Goal: Task Accomplishment & Management: Manage account settings

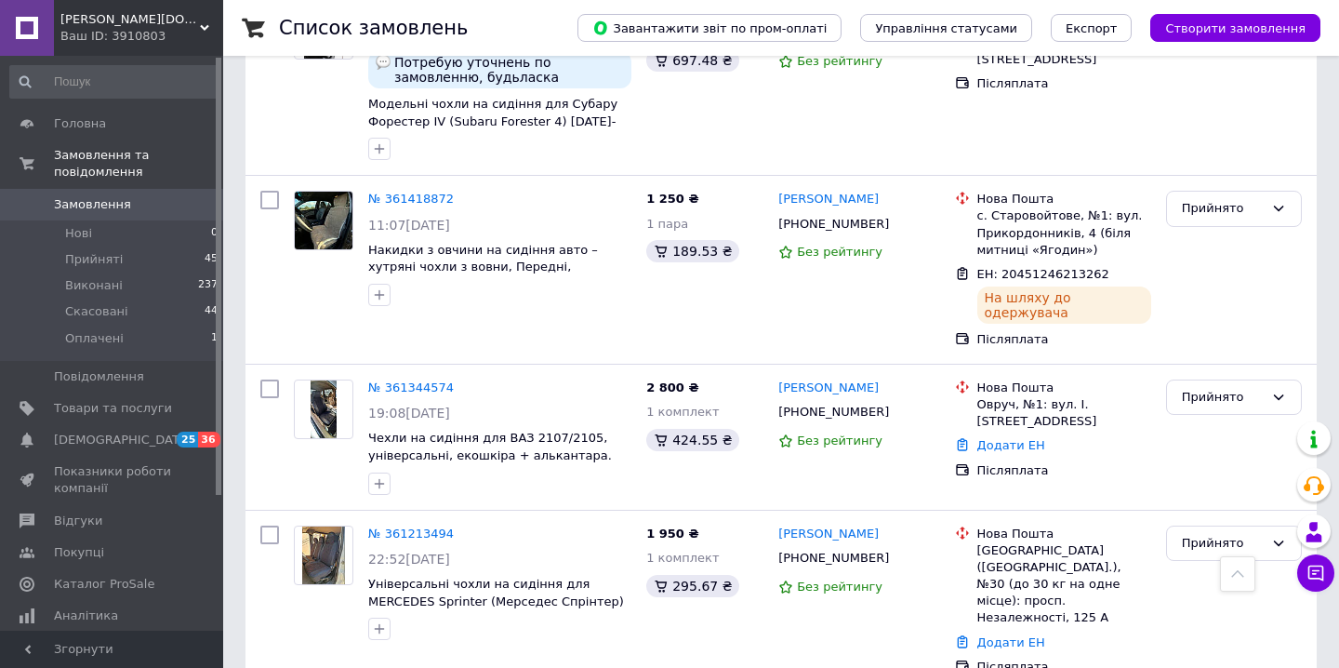
scroll to position [594, 0]
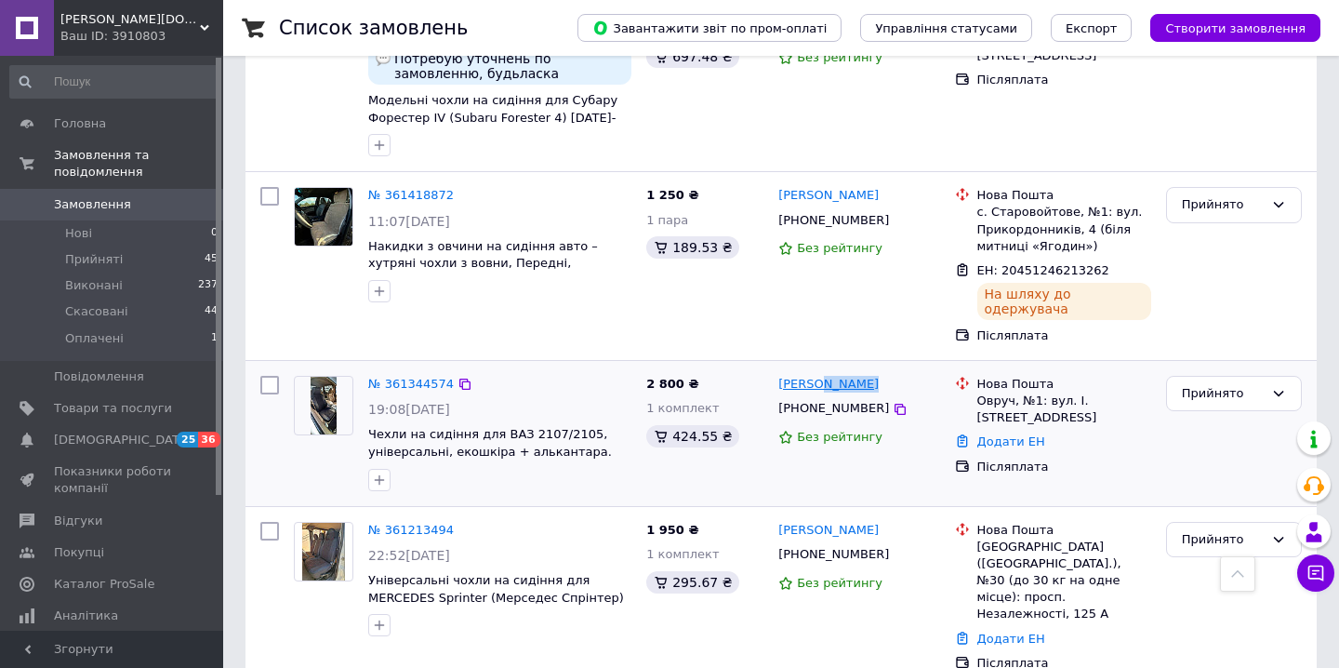
drag, startPoint x: 878, startPoint y: 335, endPoint x: 818, endPoint y: 339, distance: 60.6
click at [818, 374] on div "[PERSON_NAME]" at bounding box center [859, 384] width 165 height 21
copy link "[PERSON_NAME]"
click at [1010, 434] on link "Додати ЕН" at bounding box center [1012, 441] width 68 height 14
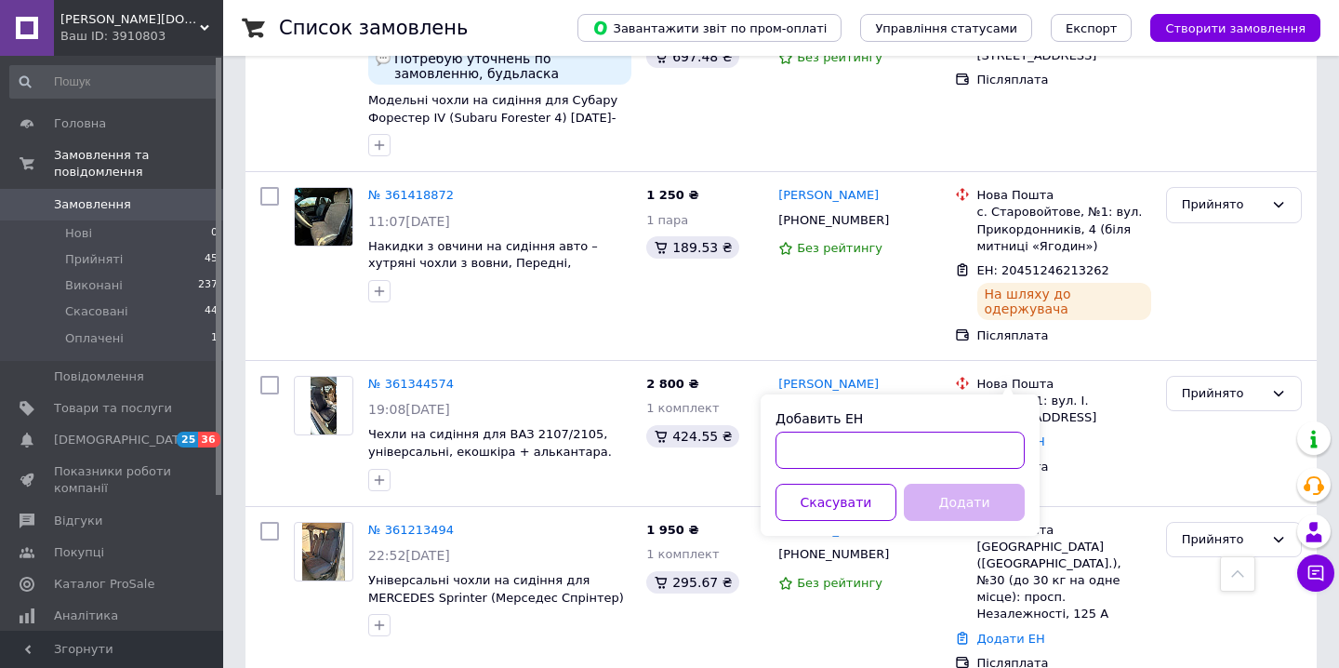
click at [902, 446] on input "Добавить ЕН" at bounding box center [900, 450] width 249 height 37
paste input "20451246720509"
type input "20451246720509"
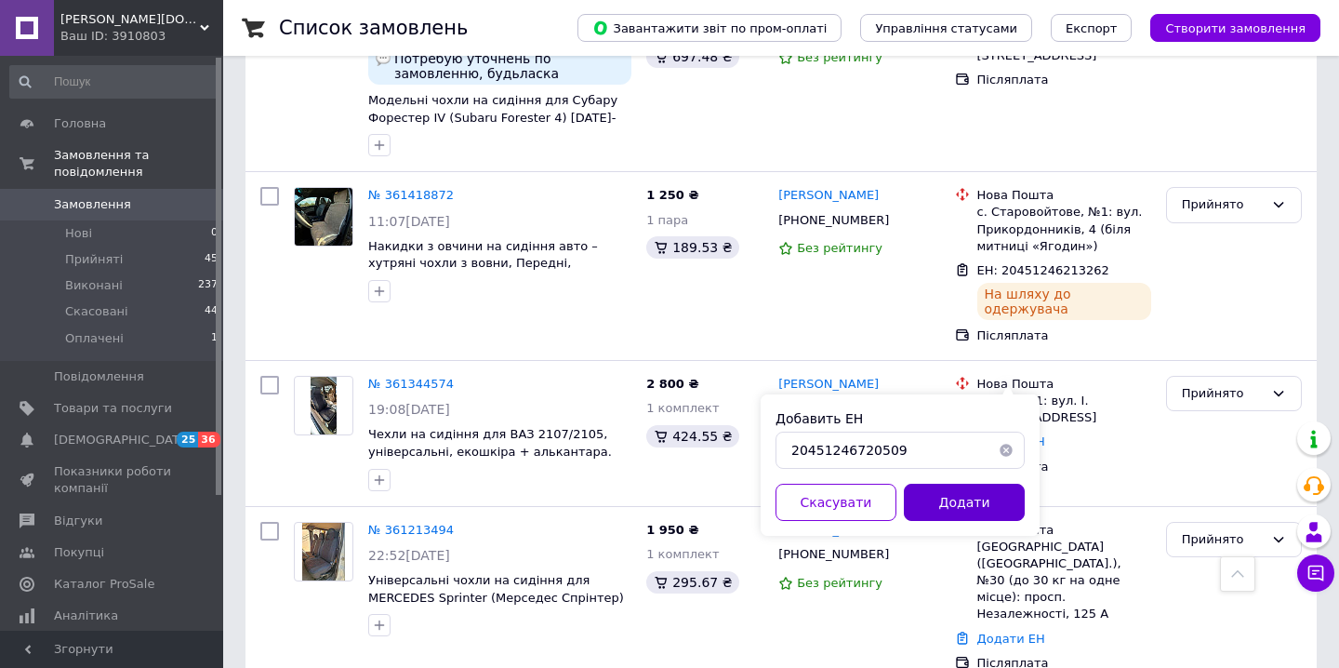
click at [942, 494] on button "Додати" at bounding box center [964, 502] width 121 height 37
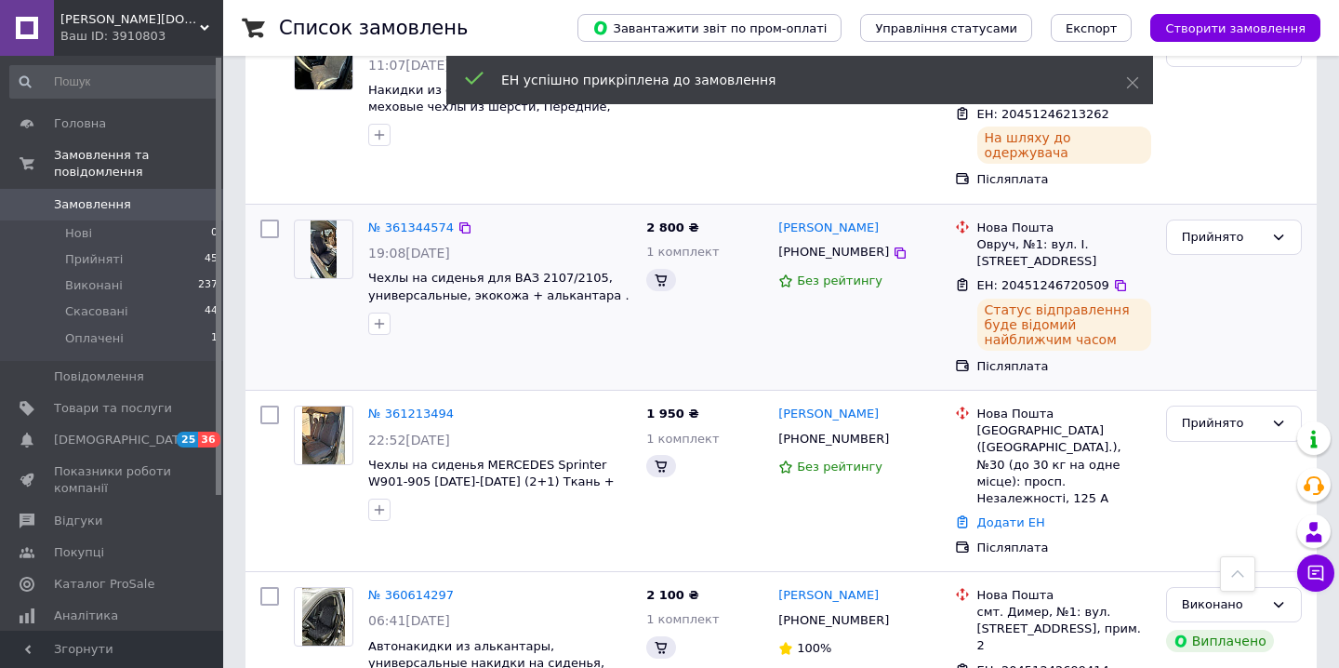
scroll to position [755, 0]
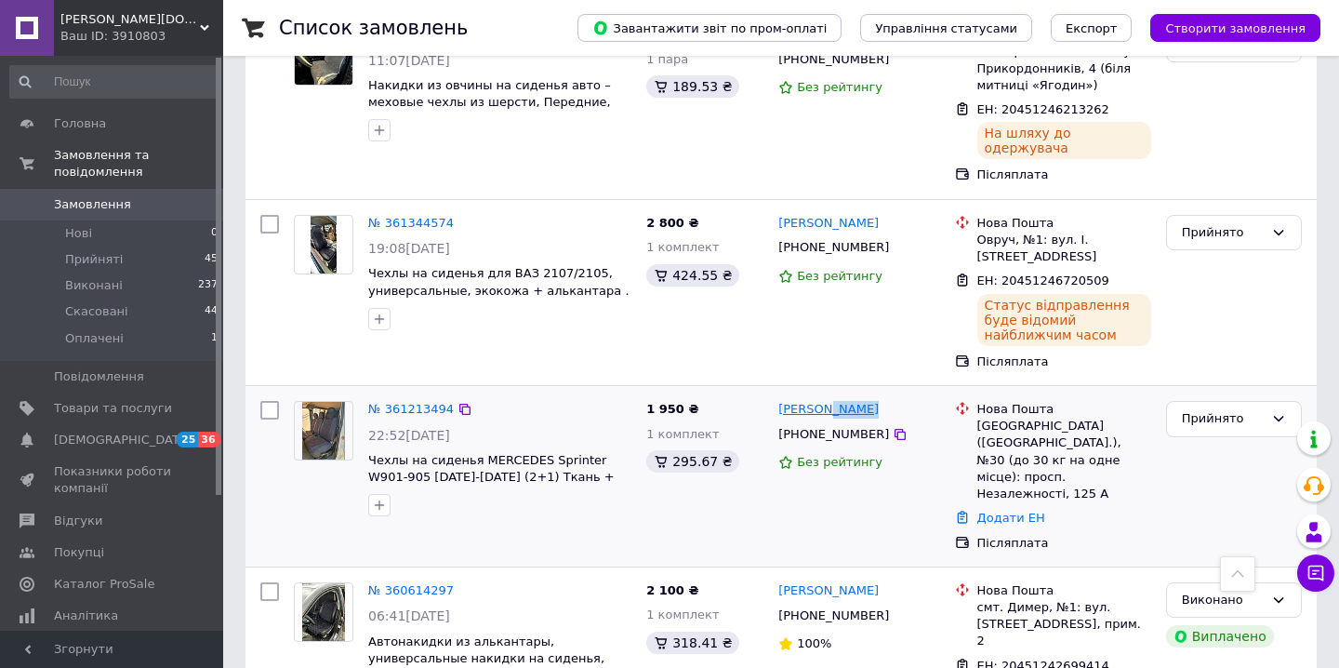
drag, startPoint x: 872, startPoint y: 345, endPoint x: 820, endPoint y: 346, distance: 52.1
click at [820, 399] on div "[PERSON_NAME]" at bounding box center [859, 409] width 165 height 21
copy link "[PERSON_NAME]"
click at [1011, 511] on link "Додати ЕН" at bounding box center [1012, 518] width 68 height 14
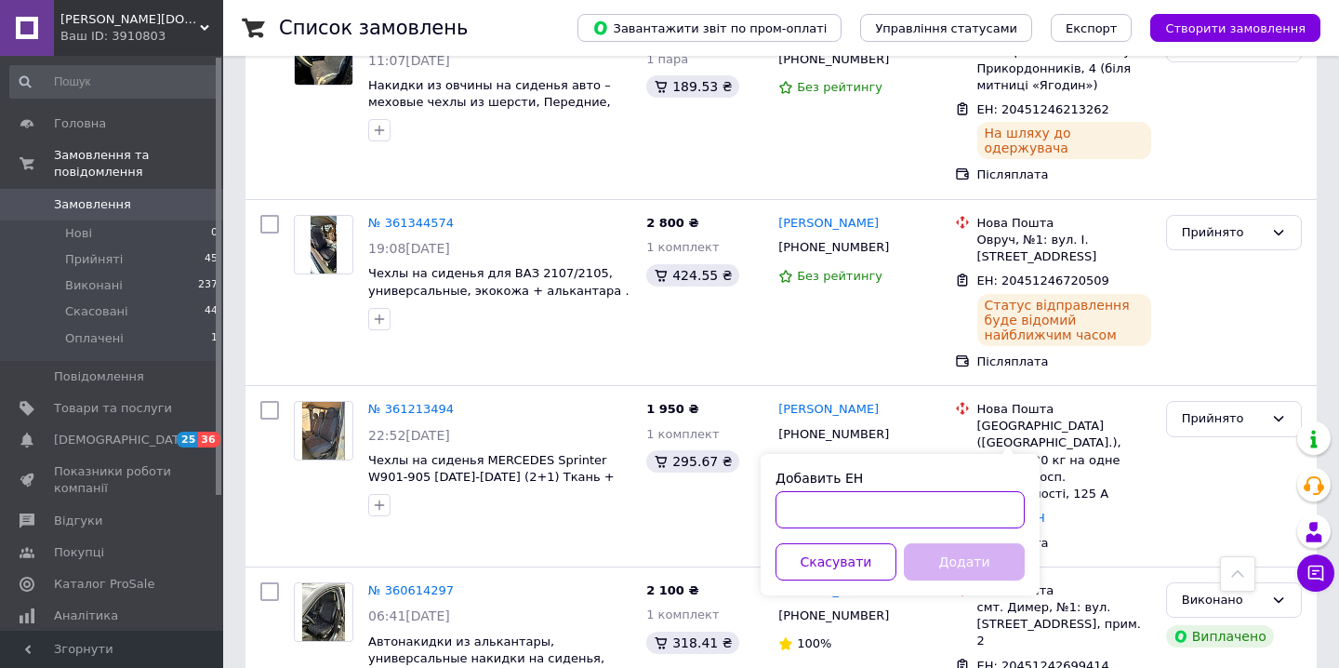
click at [871, 523] on input "Добавить ЕН" at bounding box center [900, 509] width 249 height 37
paste input "20451245654668"
type input "20451245654668"
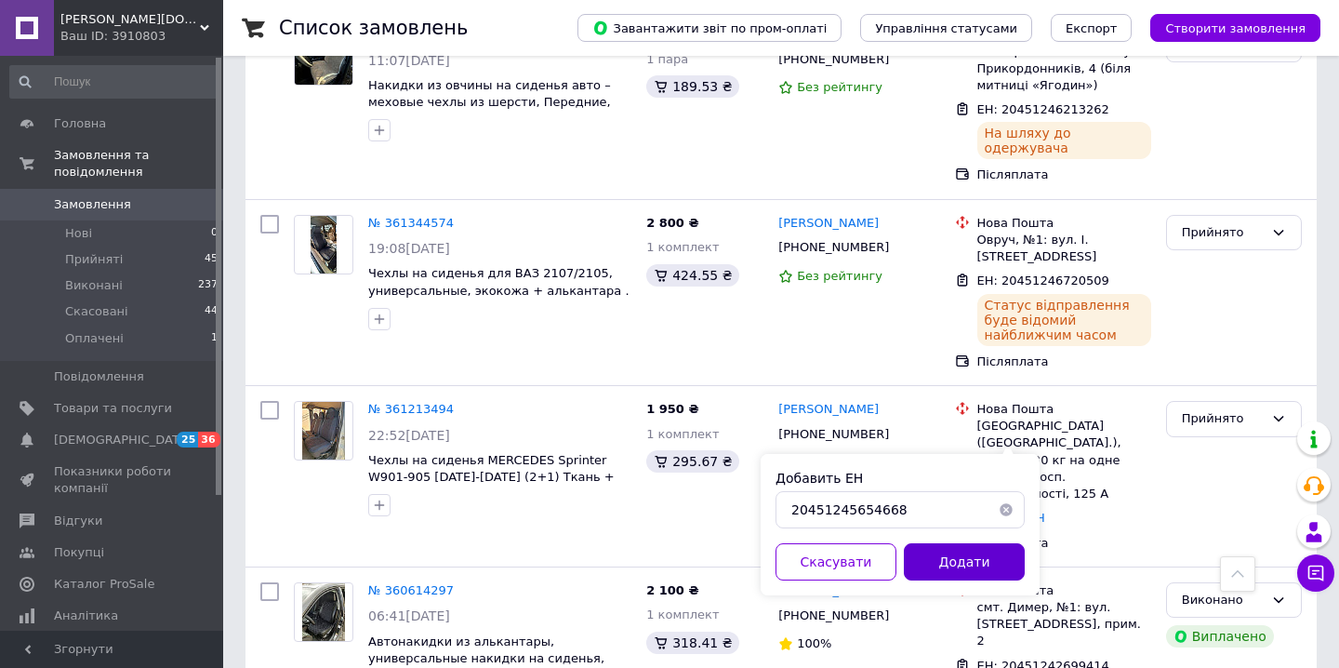
click at [924, 552] on button "Додати" at bounding box center [964, 561] width 121 height 37
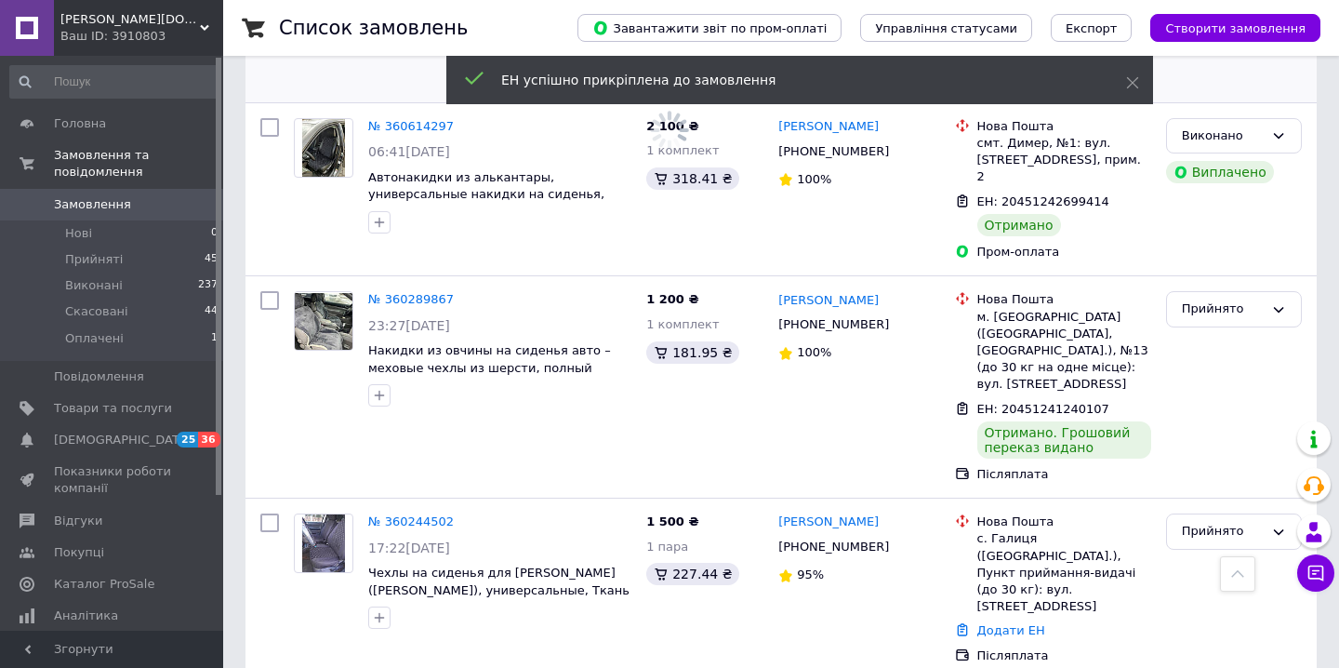
scroll to position [1308, 0]
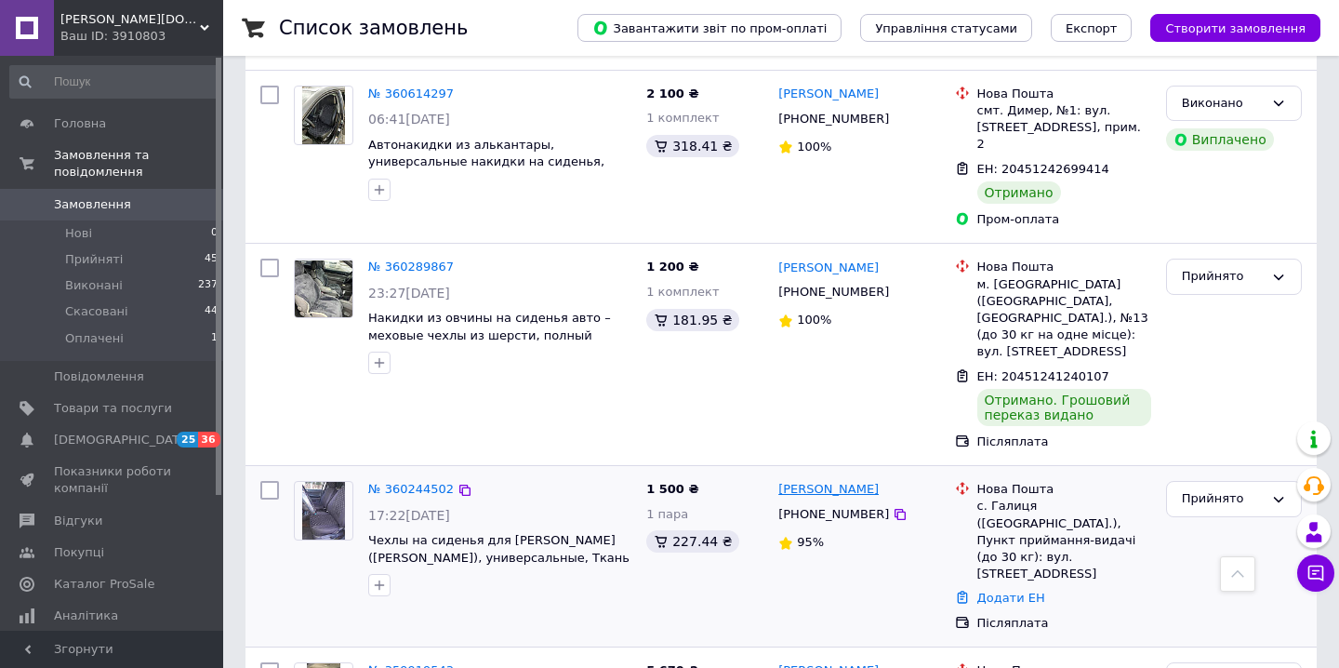
drag, startPoint x: 898, startPoint y: 370, endPoint x: 805, endPoint y: 374, distance: 93.1
click at [805, 479] on div "[PERSON_NAME]" at bounding box center [859, 489] width 165 height 21
copy link "[PERSON_NAME]"
click at [994, 591] on link "Додати ЕН" at bounding box center [1012, 598] width 68 height 14
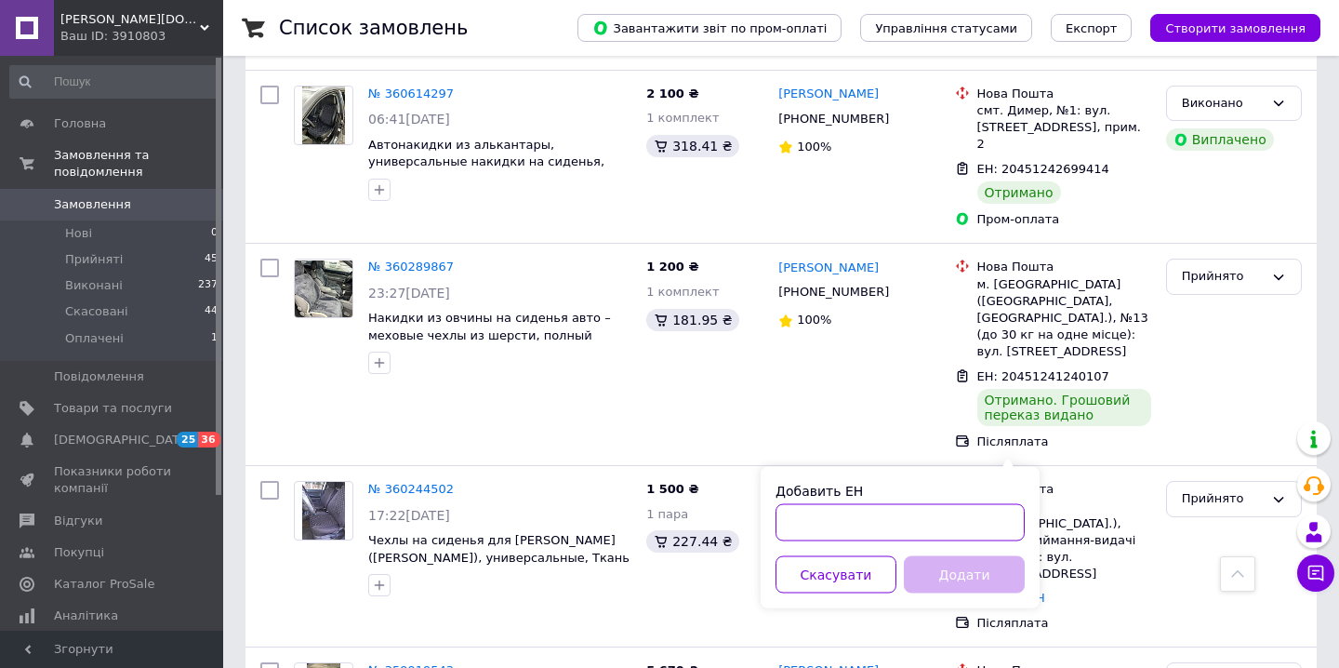
click at [901, 513] on input "Добавить ЕН" at bounding box center [900, 522] width 249 height 37
type input "м"
paste input "20451241171943"
type input "20451241171943"
click at [963, 583] on button "Додати" at bounding box center [964, 574] width 121 height 37
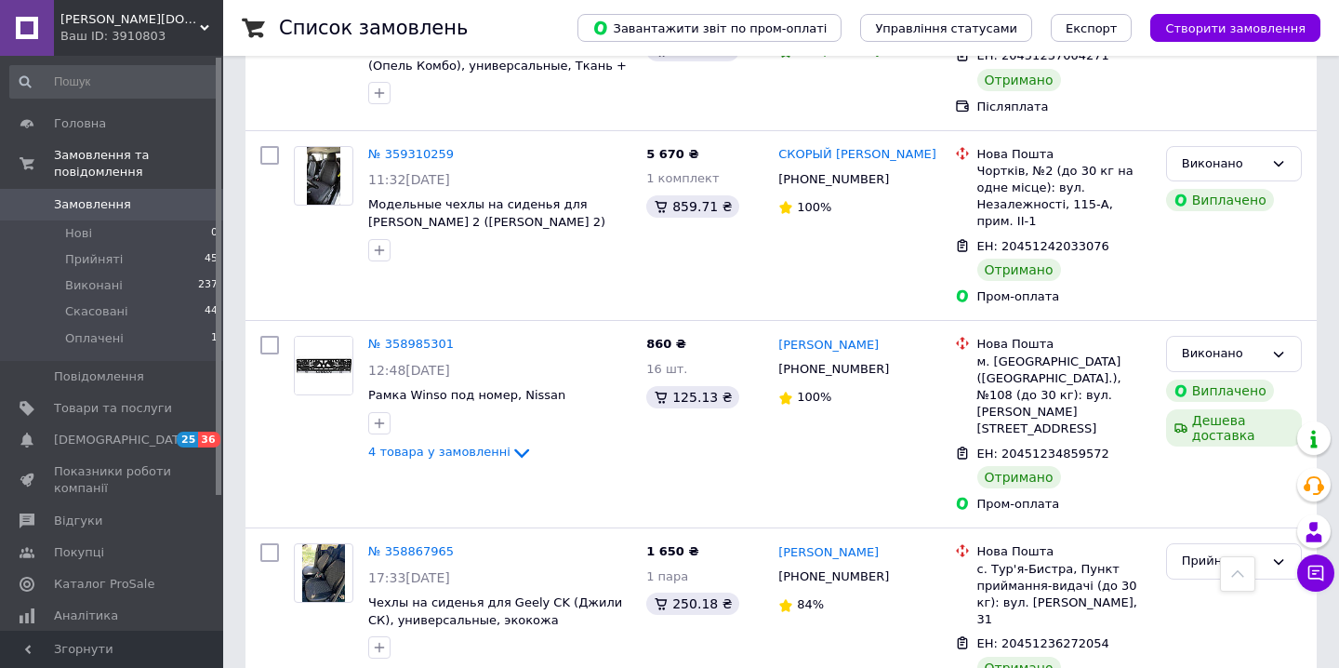
scroll to position [3308, 0]
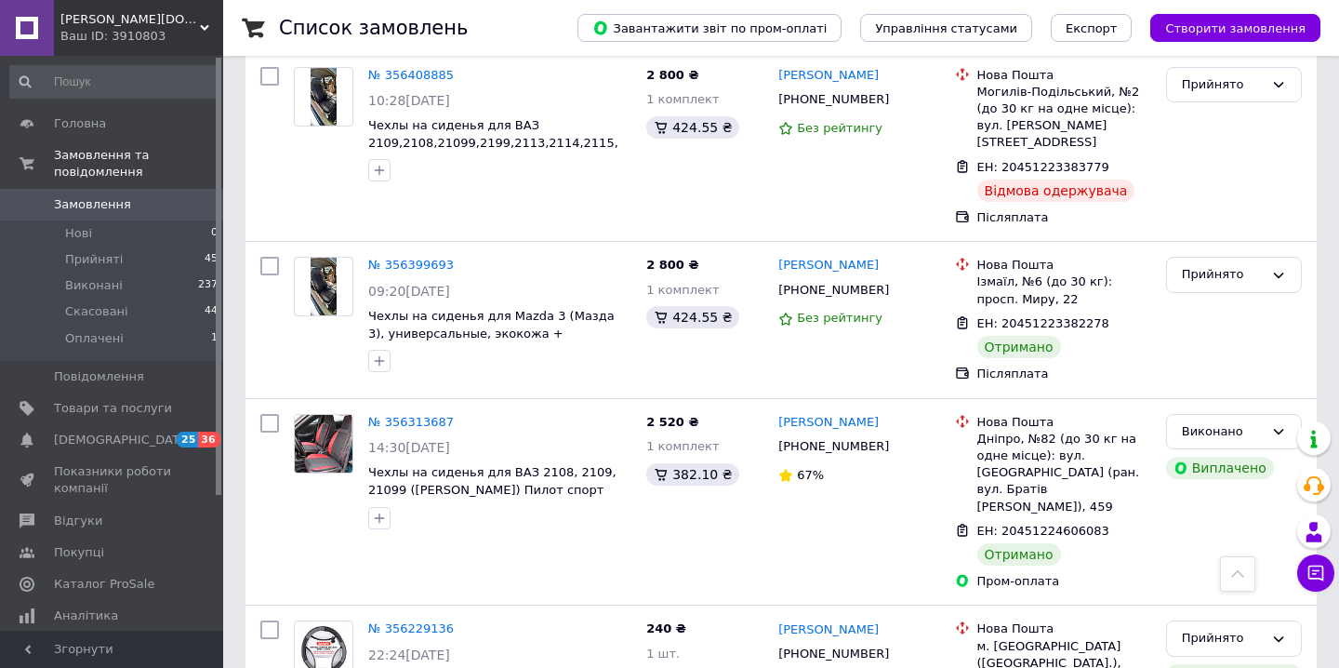
scroll to position [3327, 0]
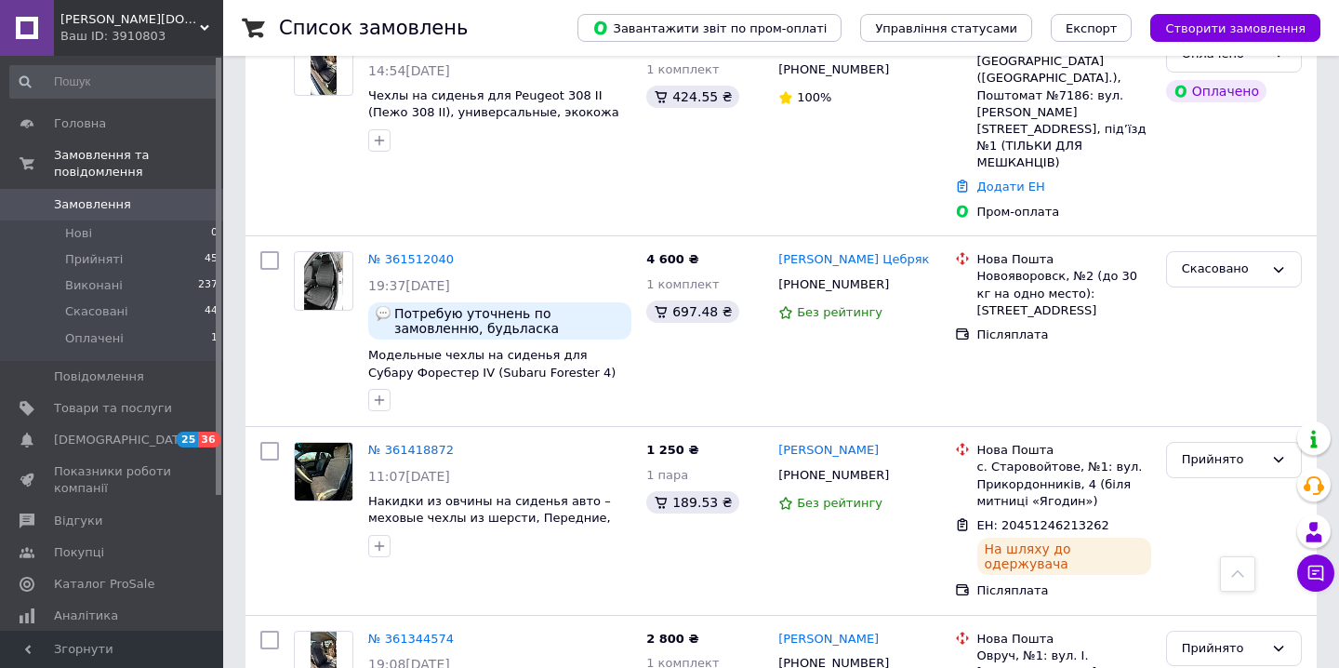
scroll to position [276, 0]
